Goal: Task Accomplishment & Management: Manage account settings

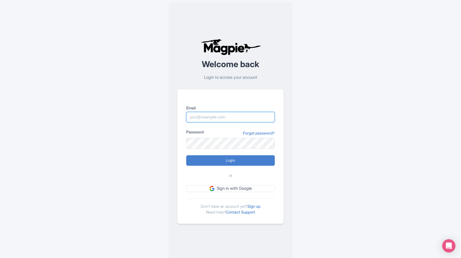
type input "[EMAIL_ADDRESS][DOMAIN_NAME]"
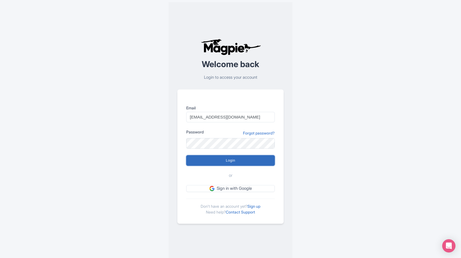
click at [228, 162] on input "Login" at bounding box center [230, 160] width 88 height 11
type input "Logging in..."
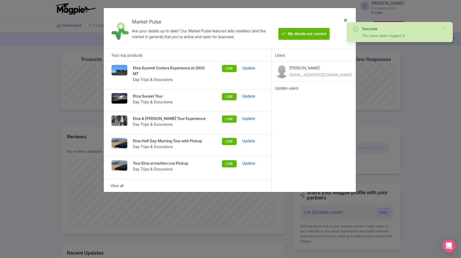
click at [345, 19] on div at bounding box center [345, 28] width 13 height 32
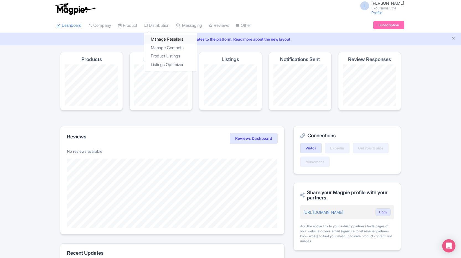
click at [163, 38] on link "Manage Resellers" at bounding box center [170, 39] width 53 height 9
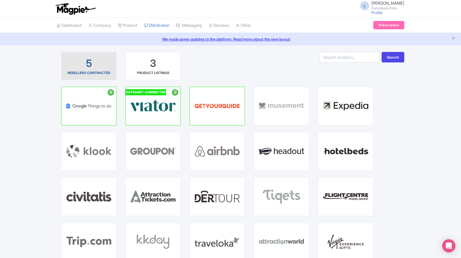
click at [96, 68] on div "5 RESELLERS CONTRACTED" at bounding box center [89, 66] width 46 height 19
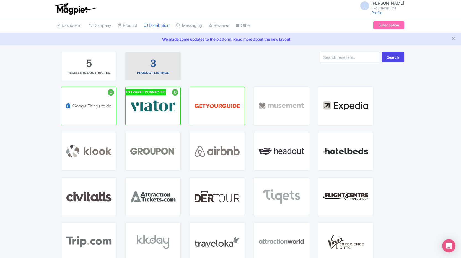
click at [166, 63] on div "3 PRODUCT LISTINGS" at bounding box center [153, 66] width 46 height 19
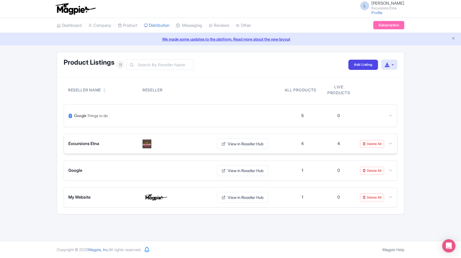
click at [163, 145] on div at bounding box center [175, 144] width 67 height 9
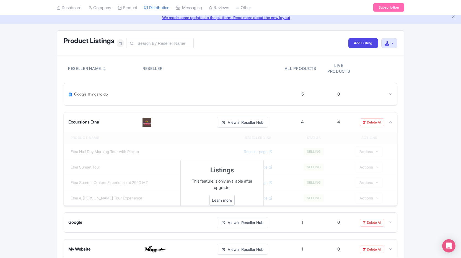
scroll to position [54, 0]
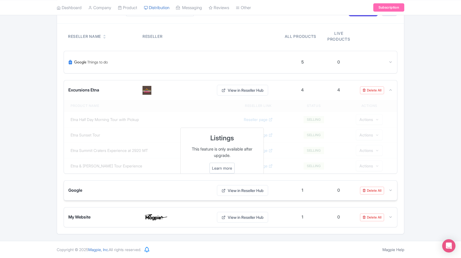
click at [191, 189] on div "Google View in Reseller Hub" at bounding box center [176, 190] width 216 height 11
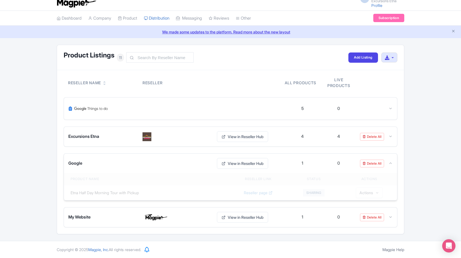
scroll to position [0, 0]
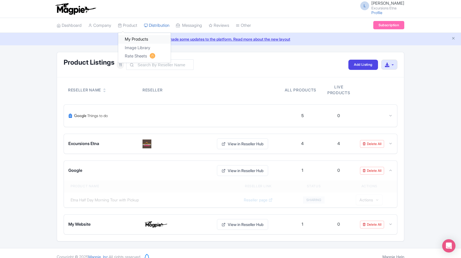
click at [134, 38] on link "My Products" at bounding box center [144, 39] width 53 height 9
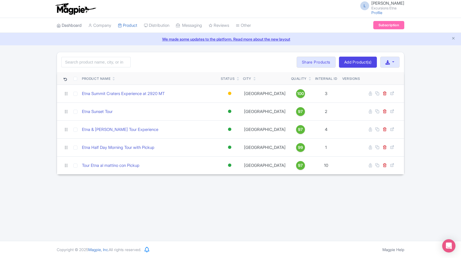
click at [74, 24] on link "Dashboard" at bounding box center [69, 25] width 25 height 15
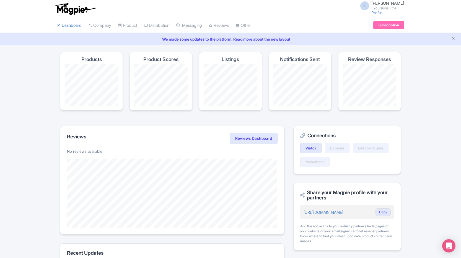
click at [396, 4] on span "Luigi Marino" at bounding box center [387, 3] width 33 height 5
click at [369, 43] on link "Sign out" at bounding box center [377, 43] width 53 height 9
